Goal: Task Accomplishment & Management: Use online tool/utility

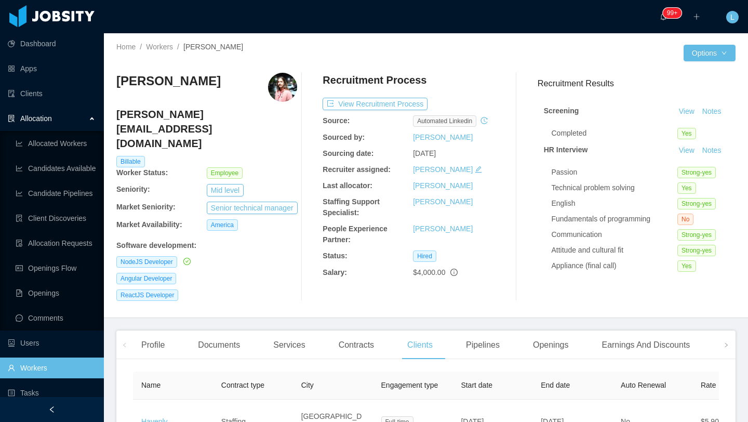
scroll to position [54, 0]
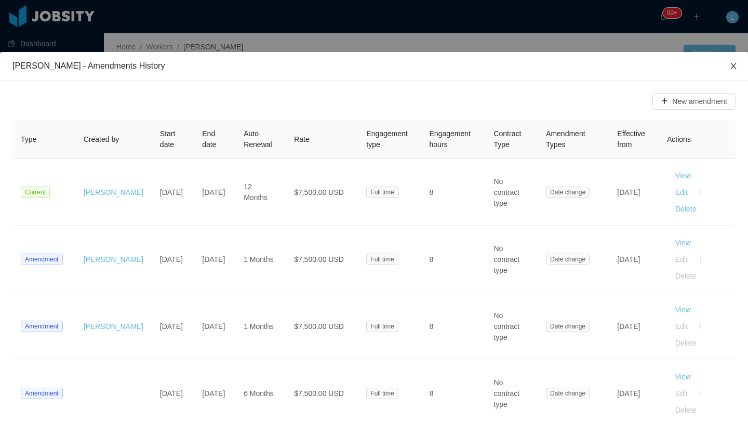
scroll to position [0, 453]
click at [730, 68] on icon "icon: close" at bounding box center [733, 66] width 8 height 8
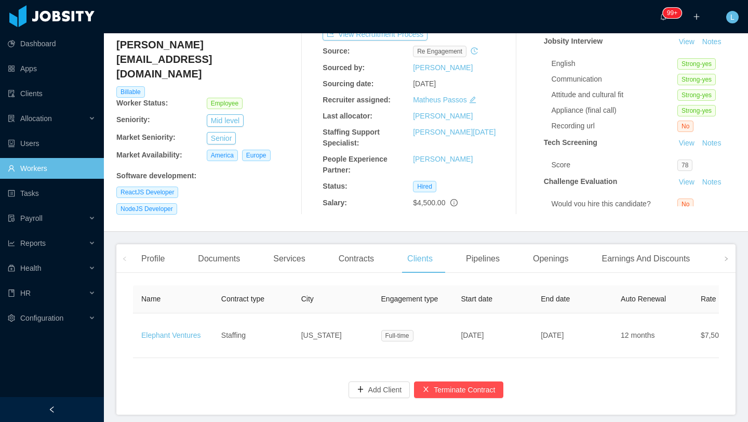
scroll to position [104, 0]
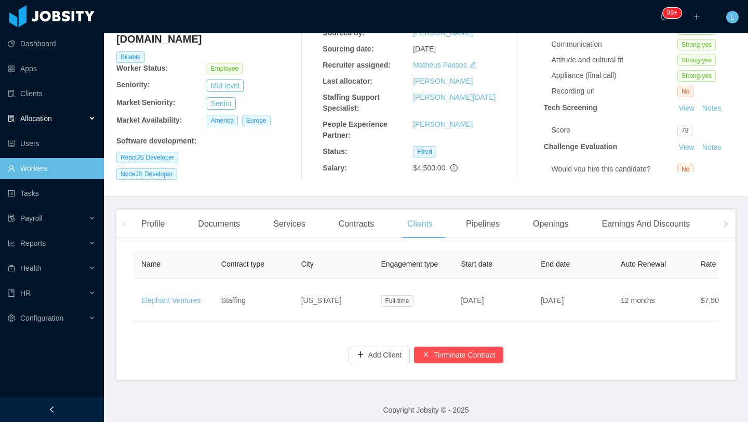
click at [72, 120] on div "Allocation" at bounding box center [52, 118] width 104 height 21
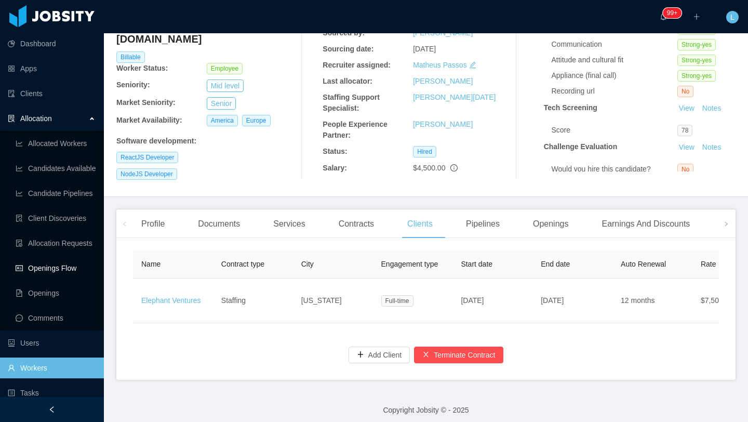
click at [61, 266] on link "Openings Flow" at bounding box center [56, 268] width 80 height 21
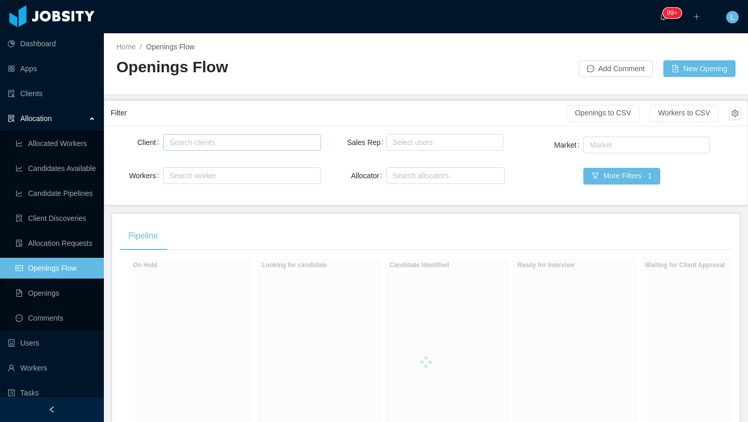
click at [277, 140] on div "Search clients" at bounding box center [239, 142] width 140 height 10
type input "****"
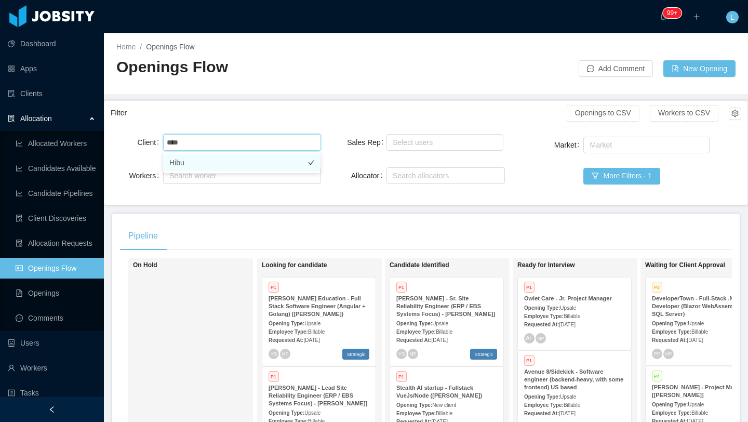
click at [287, 159] on li "Hibu" at bounding box center [241, 162] width 157 height 17
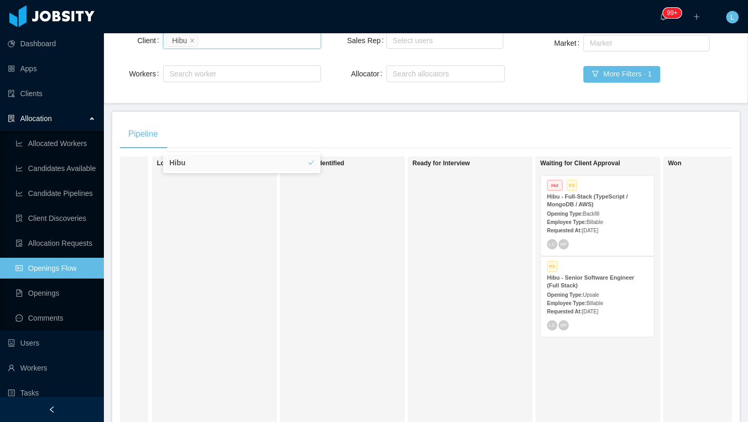
scroll to position [0, 105]
click at [611, 287] on div "Hibu - Senior Software Engineer (Full Stack)" at bounding box center [596, 282] width 101 height 16
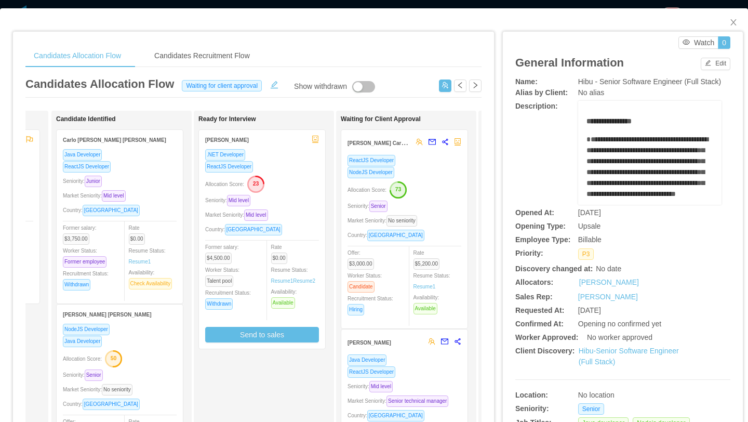
scroll to position [0, 143]
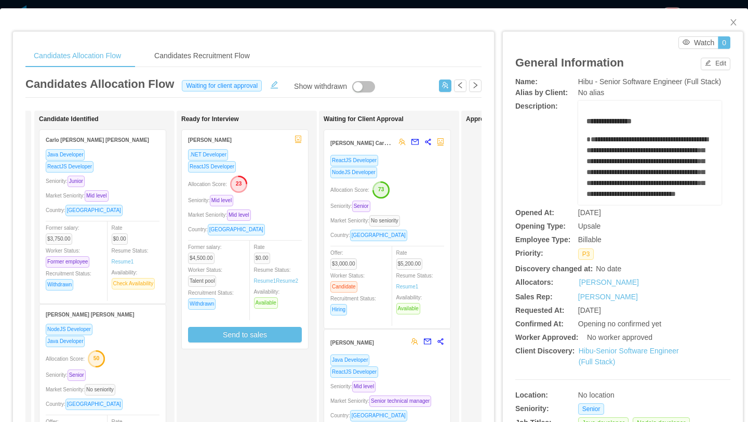
click at [435, 198] on div "ReactJS Developer NodeJS Developer Allocation Score: 73 Seniority: Senior Marke…" at bounding box center [387, 238] width 114 height 168
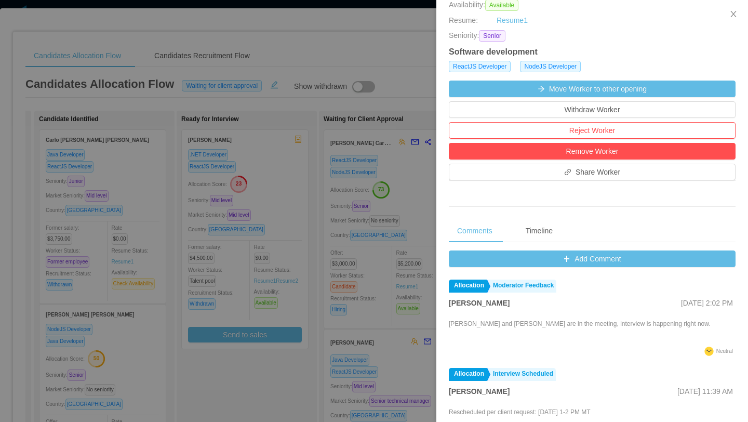
scroll to position [237, 0]
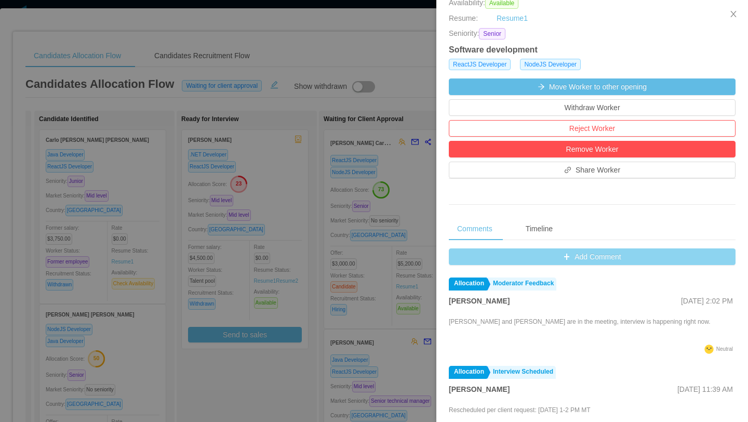
click at [584, 252] on button "Add Comment" at bounding box center [592, 256] width 287 height 17
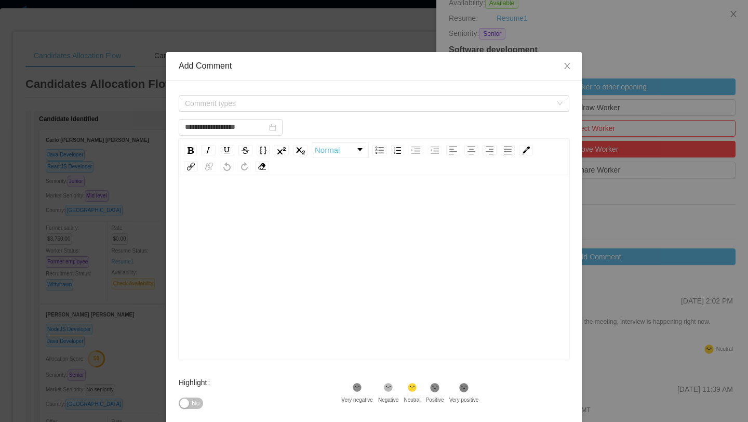
click at [268, 214] on div "rdw-editor" at bounding box center [374, 284] width 374 height 182
type input "**********"
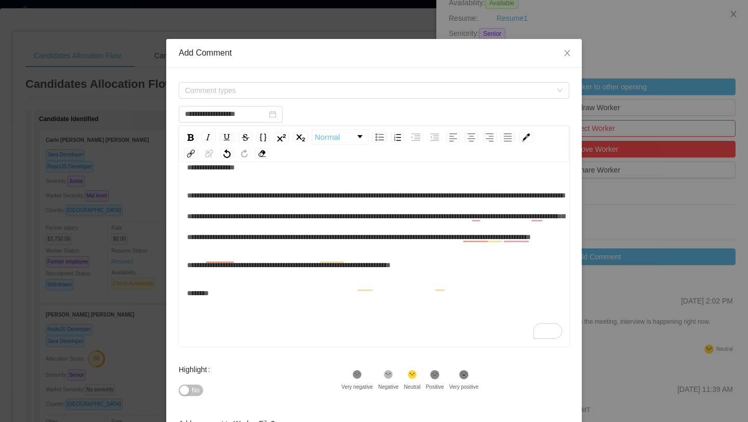
scroll to position [0, 0]
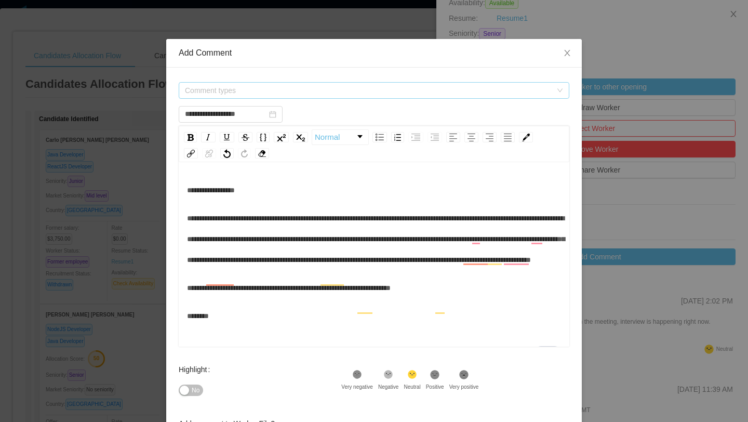
type input "**********"
click at [311, 96] on span "Comment types" at bounding box center [370, 91] width 371 height 16
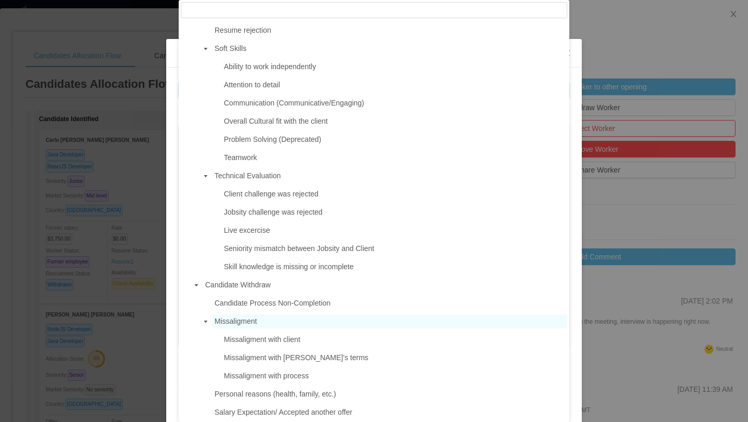
scroll to position [655, 0]
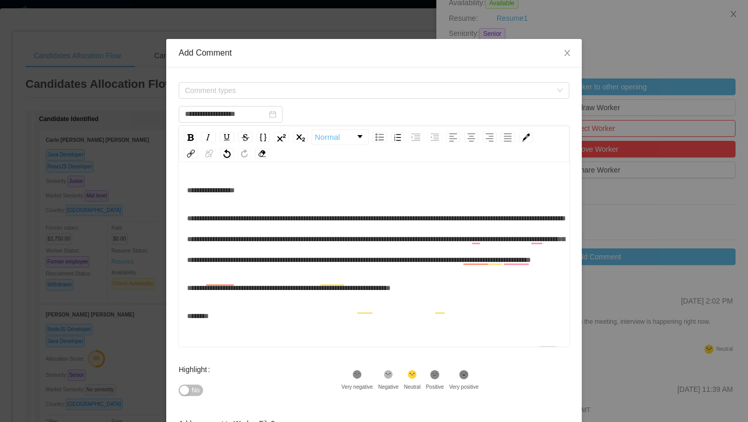
click at [580, 217] on div "**********" at bounding box center [373, 274] width 415 height 412
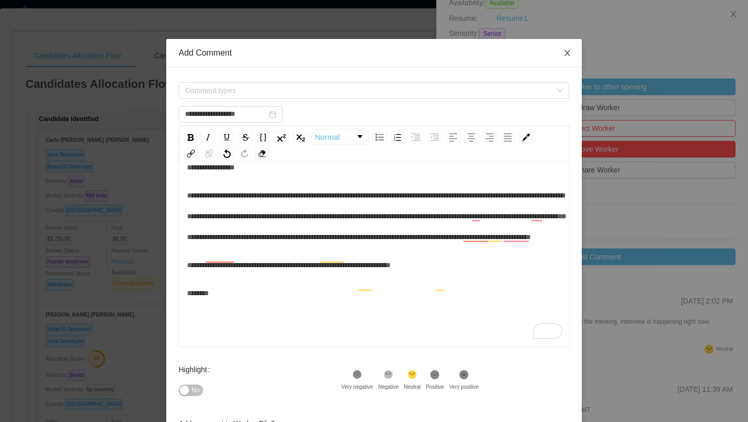
click at [567, 55] on icon "icon: close" at bounding box center [567, 53] width 8 height 8
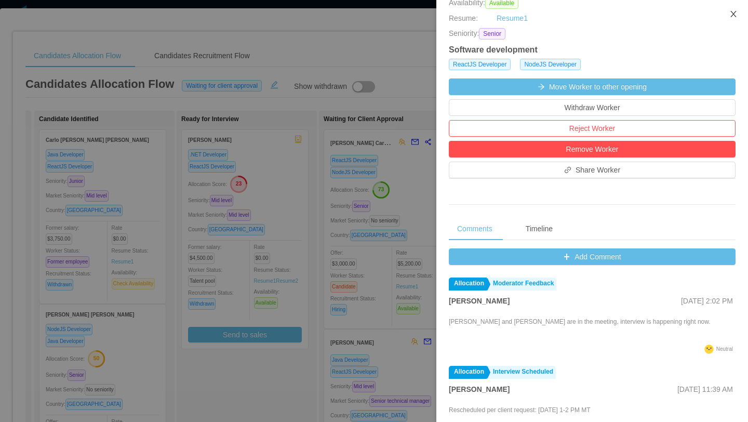
click at [736, 10] on icon "icon: close" at bounding box center [733, 14] width 8 height 8
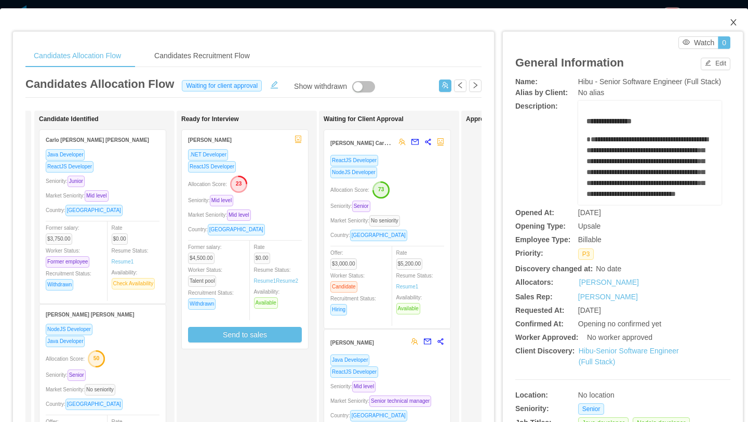
click at [733, 19] on icon "icon: close" at bounding box center [733, 22] width 8 height 8
